Goal: Task Accomplishment & Management: Complete application form

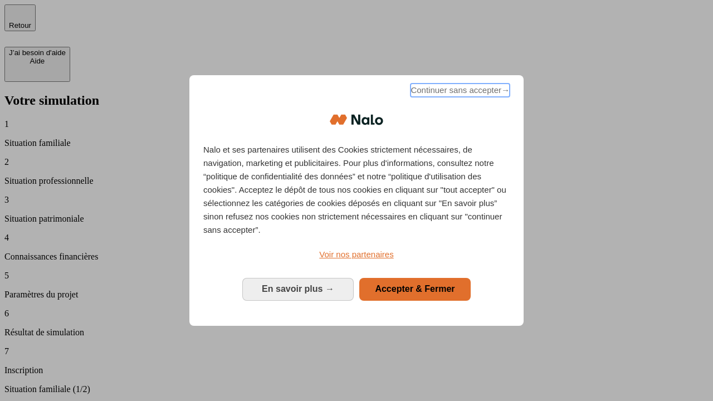
click at [459, 92] on span "Continuer sans accepter →" at bounding box center [460, 90] width 99 height 13
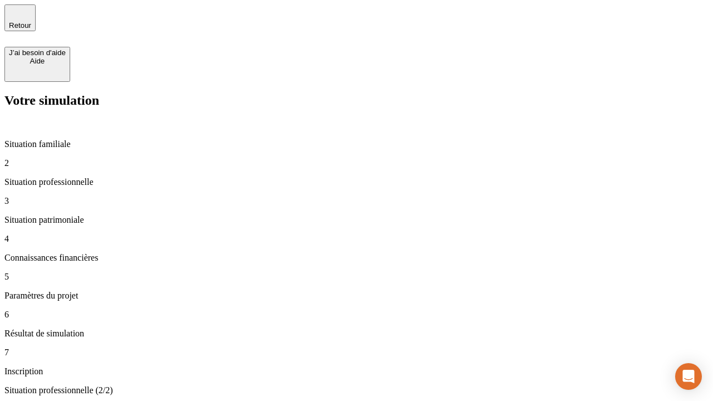
type input "30 000"
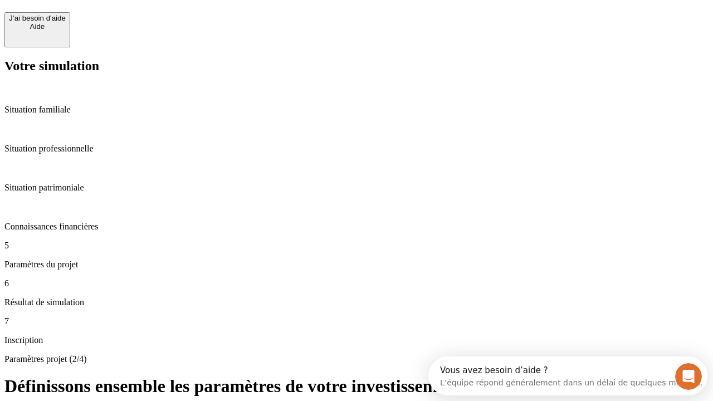
scroll to position [21, 0]
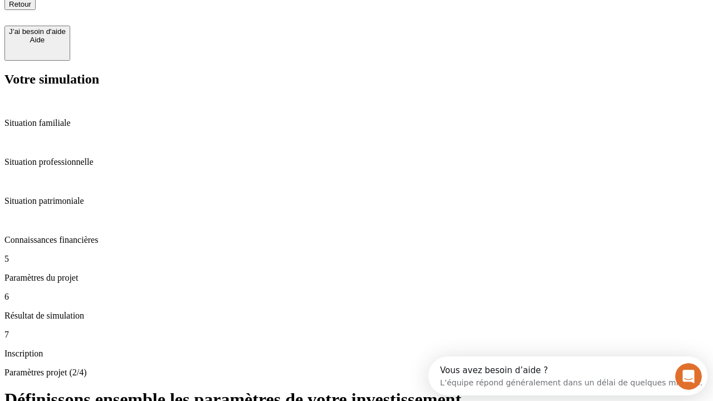
type input "25"
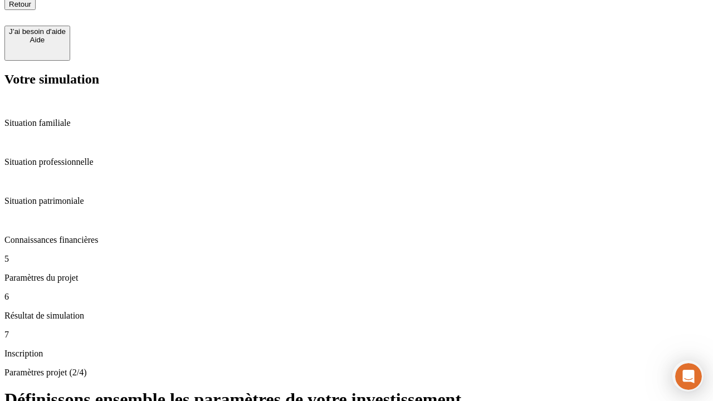
type input "5"
type input "1 000"
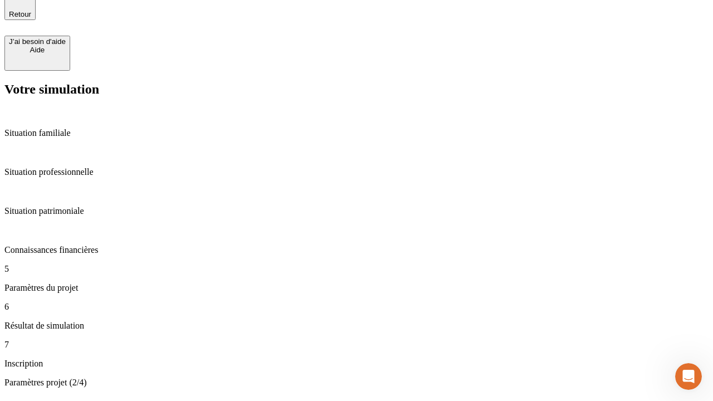
type input "640"
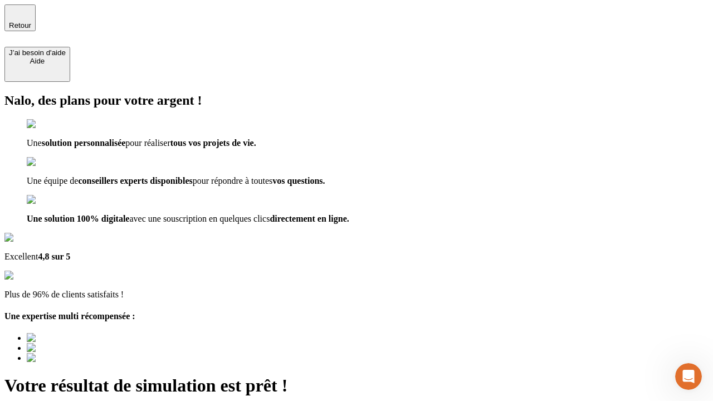
type input "[EMAIL_ADDRESS][PERSON_NAME][DOMAIN_NAME]"
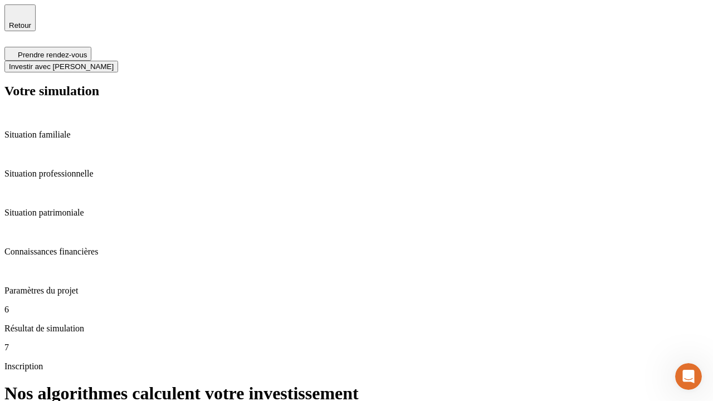
scroll to position [4, 0]
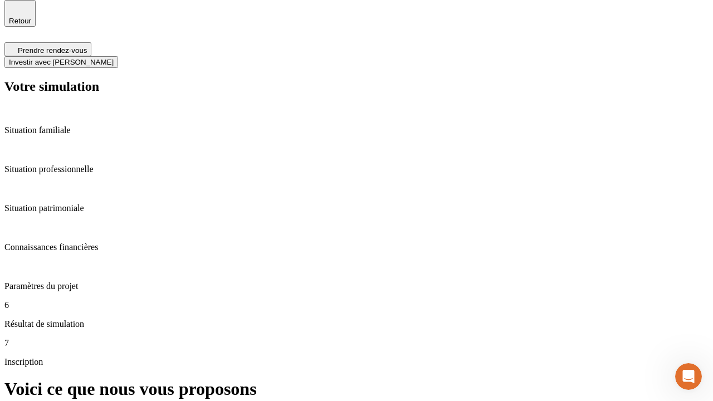
click at [114, 58] on span "Investir avec [PERSON_NAME]" at bounding box center [61, 62] width 105 height 8
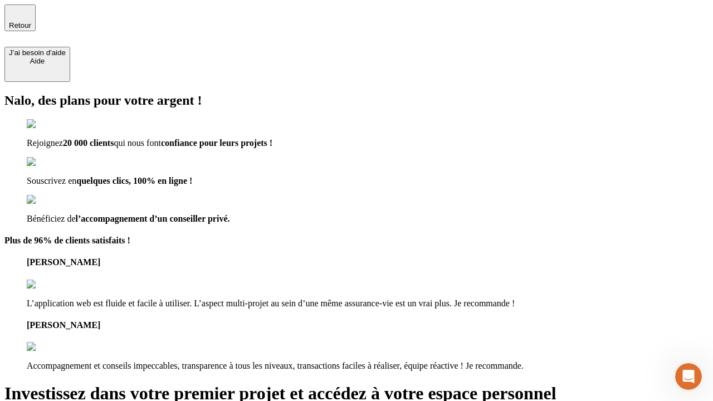
type input "[PERSON_NAME][EMAIL_ADDRESS][DOMAIN_NAME]"
